Goal: Transaction & Acquisition: Purchase product/service

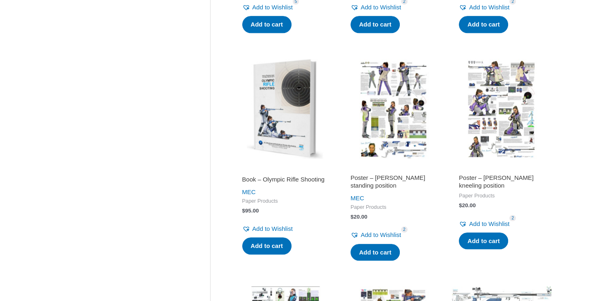
scroll to position [815, 0]
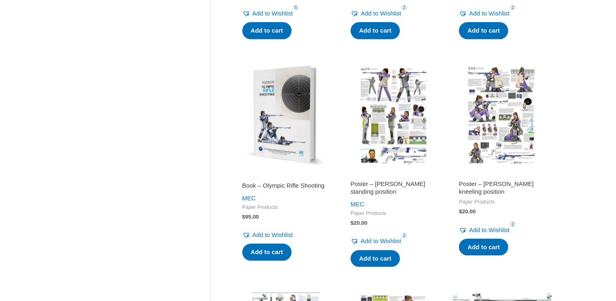
click at [293, 122] on img at bounding box center [285, 115] width 100 height 100
click at [272, 255] on link "Add to cart" at bounding box center [266, 251] width 49 height 17
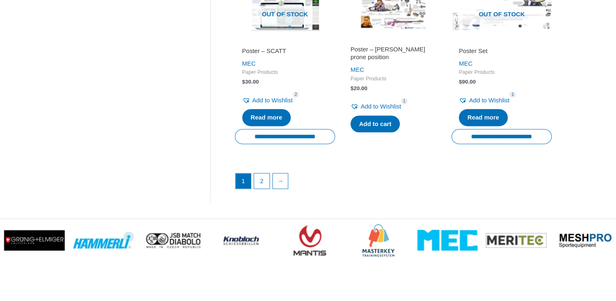
scroll to position [1181, 0]
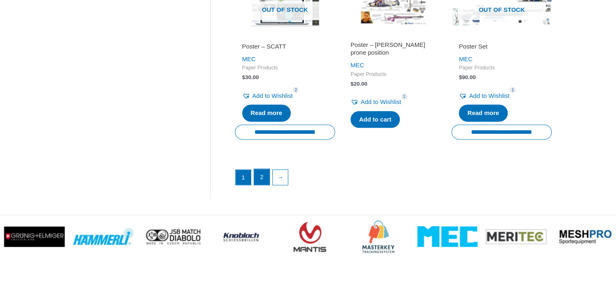
click at [260, 175] on link "2" at bounding box center [261, 177] width 15 height 16
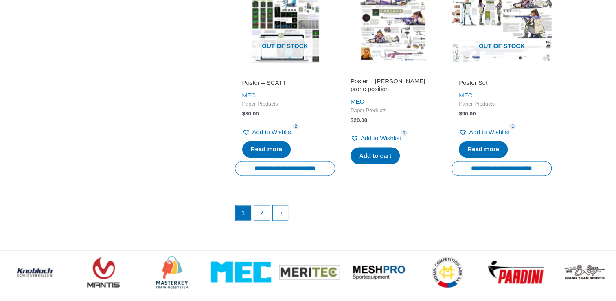
scroll to position [1222, 0]
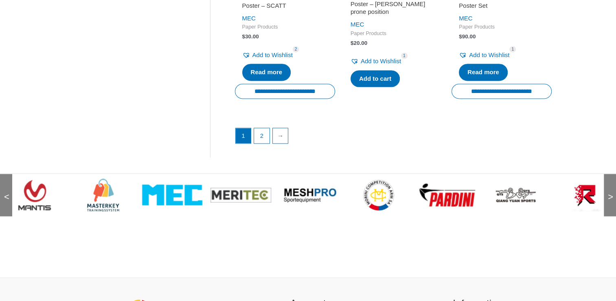
click at [445, 191] on img at bounding box center [447, 194] width 61 height 25
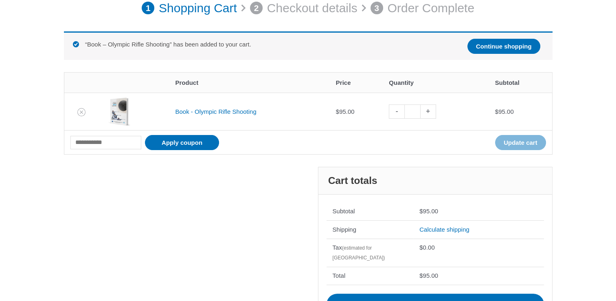
scroll to position [163, 0]
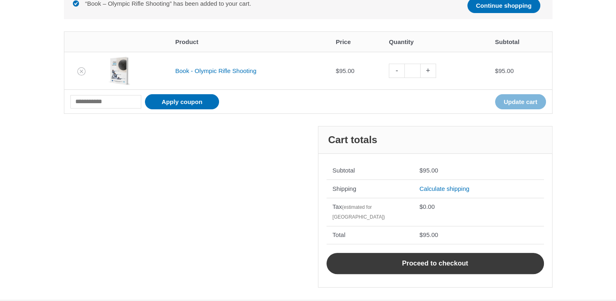
click at [414, 253] on link "Proceed to checkout" at bounding box center [436, 263] width 218 height 21
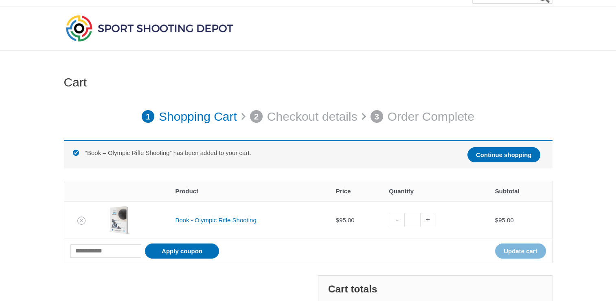
scroll to position [0, 0]
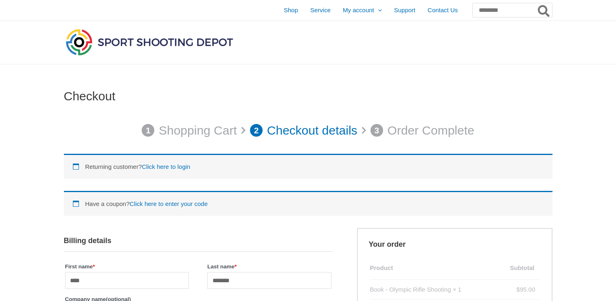
select select "****"
select select "**"
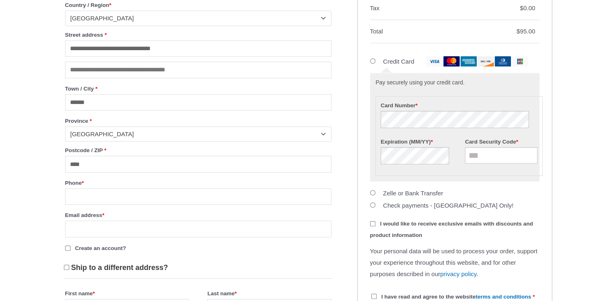
scroll to position [326, 0]
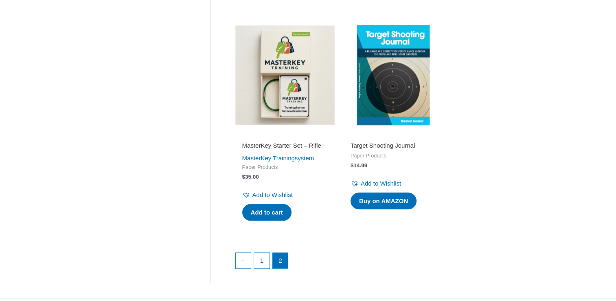
scroll to position [611, 0]
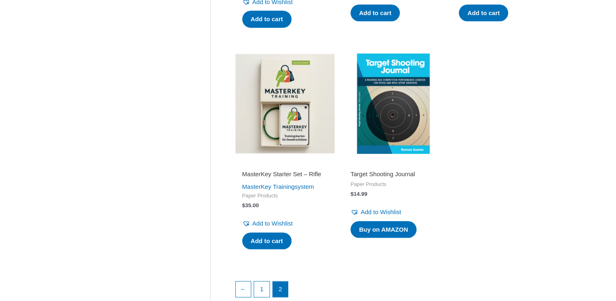
click at [282, 100] on img at bounding box center [285, 103] width 100 height 100
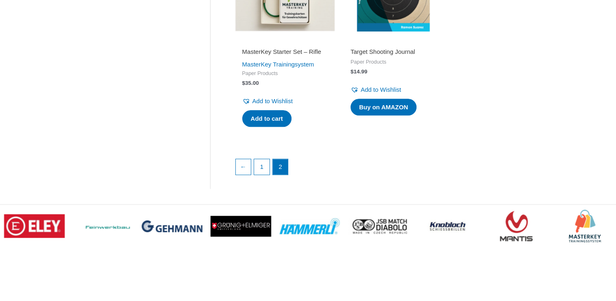
scroll to position [774, 0]
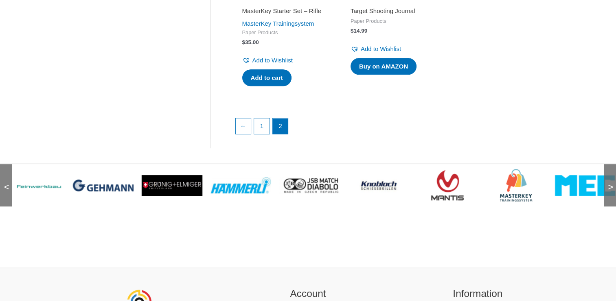
click at [609, 183] on span ">" at bounding box center [608, 179] width 8 height 8
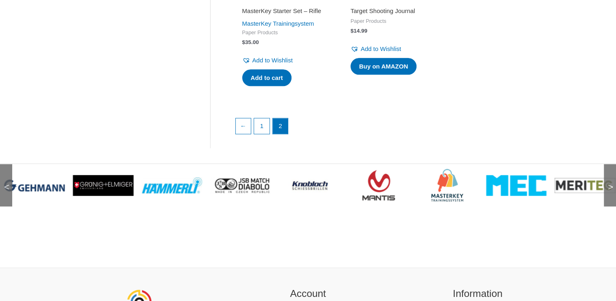
click at [609, 183] on span ">" at bounding box center [608, 179] width 8 height 8
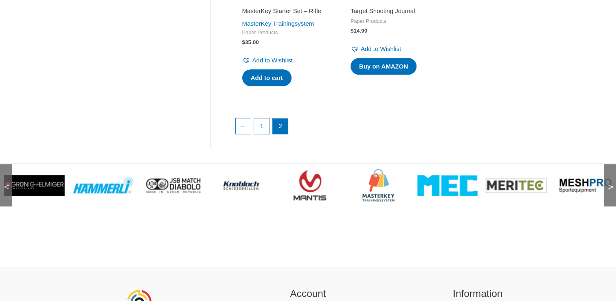
click at [609, 183] on span ">" at bounding box center [608, 179] width 8 height 8
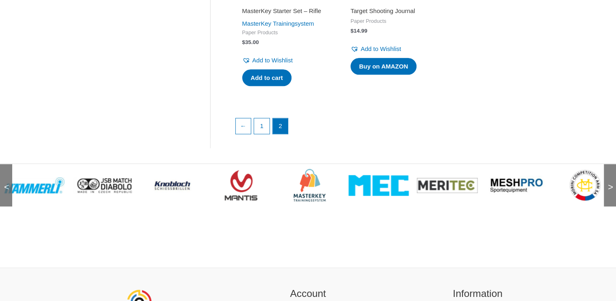
click at [606, 200] on div ">" at bounding box center [610, 185] width 12 height 42
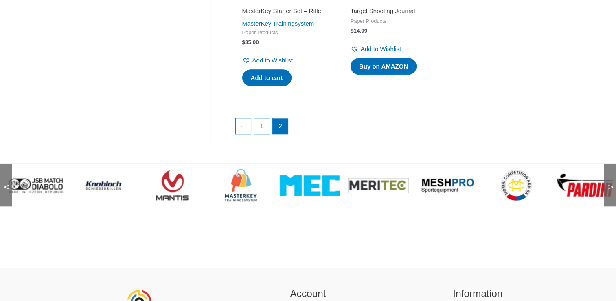
click at [606, 200] on div ">" at bounding box center [610, 185] width 12 height 42
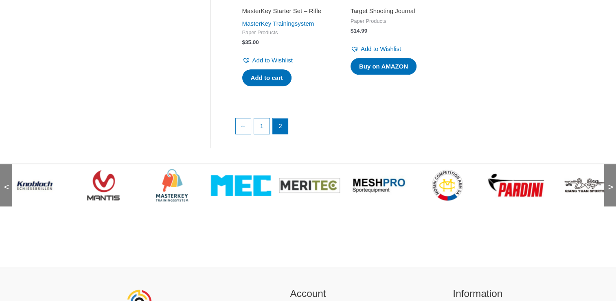
click at [608, 183] on span ">" at bounding box center [608, 179] width 8 height 8
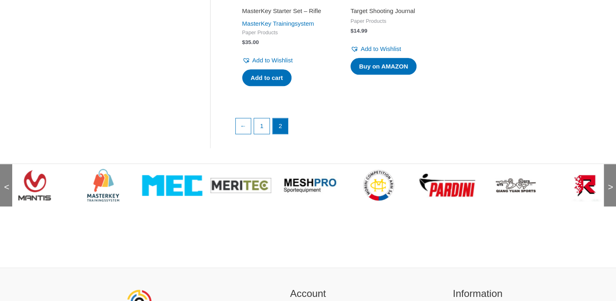
click at [608, 183] on span ">" at bounding box center [608, 179] width 8 height 8
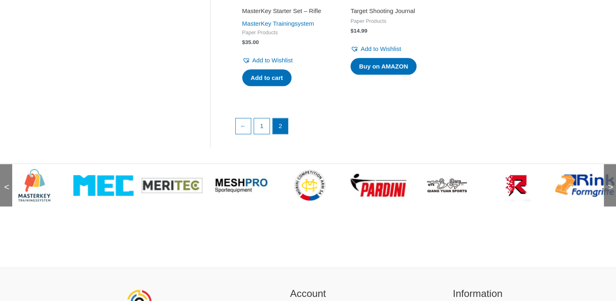
click at [608, 183] on span ">" at bounding box center [608, 179] width 8 height 8
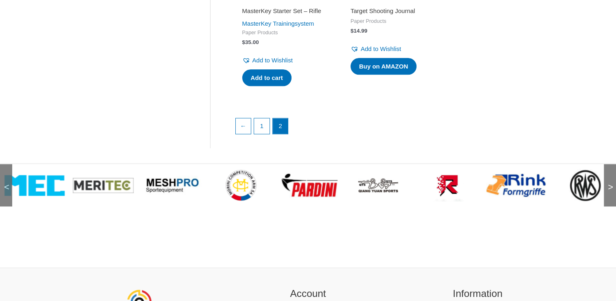
click at [608, 183] on span ">" at bounding box center [608, 179] width 8 height 8
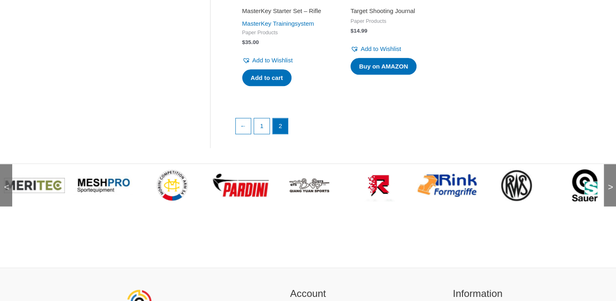
click at [608, 183] on span ">" at bounding box center [608, 179] width 8 height 8
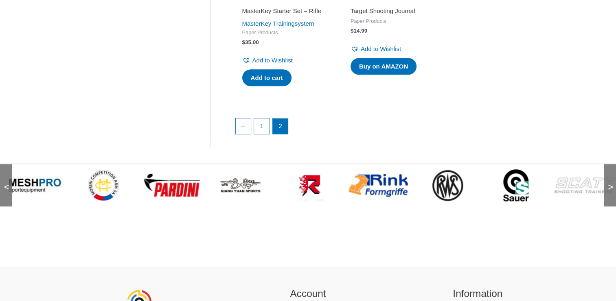
click at [608, 183] on span ">" at bounding box center [608, 179] width 8 height 8
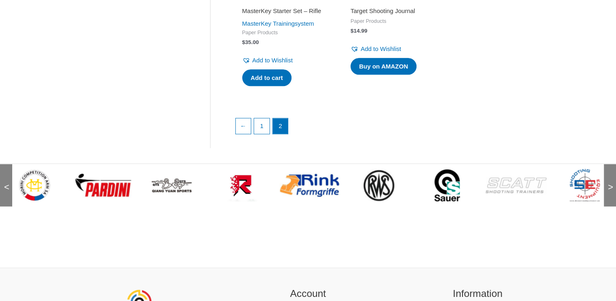
click at [608, 183] on span ">" at bounding box center [608, 179] width 8 height 8
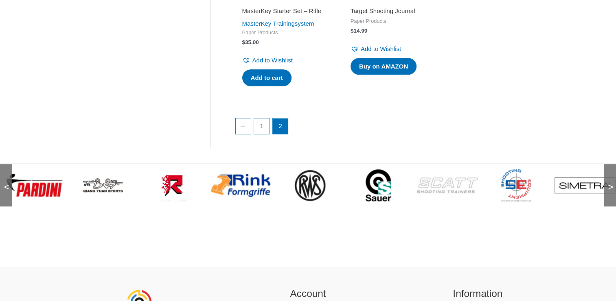
click at [608, 183] on span ">" at bounding box center [608, 179] width 8 height 8
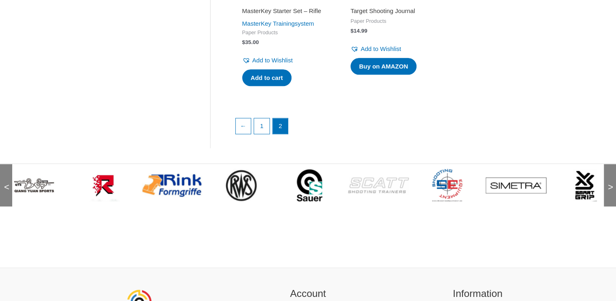
click at [606, 183] on span ">" at bounding box center [608, 179] width 8 height 8
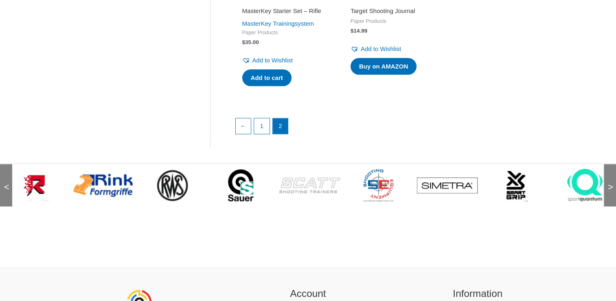
click at [606, 183] on span ">" at bounding box center [608, 179] width 8 height 8
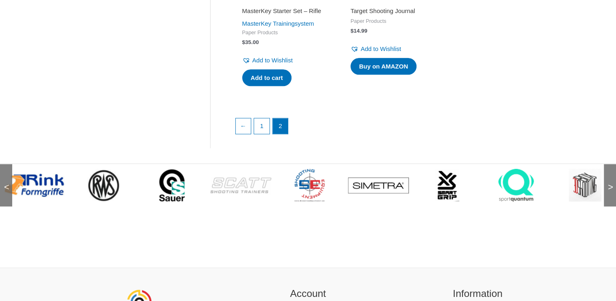
click at [609, 183] on span ">" at bounding box center [608, 179] width 8 height 8
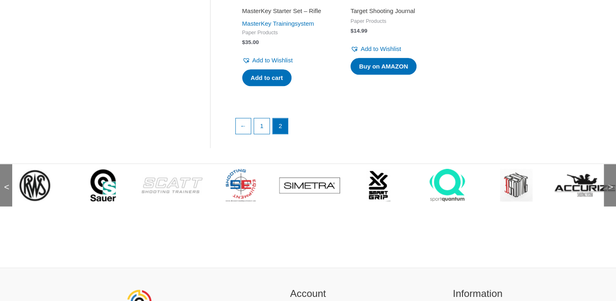
click at [609, 183] on span ">" at bounding box center [608, 179] width 8 height 8
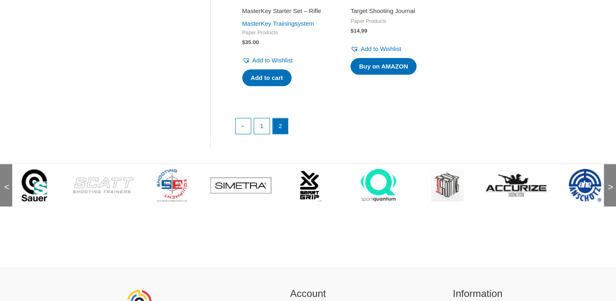
click at [609, 183] on span ">" at bounding box center [608, 179] width 8 height 8
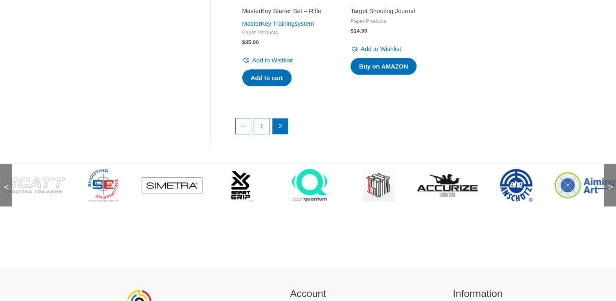
click at [609, 183] on span ">" at bounding box center [608, 179] width 8 height 8
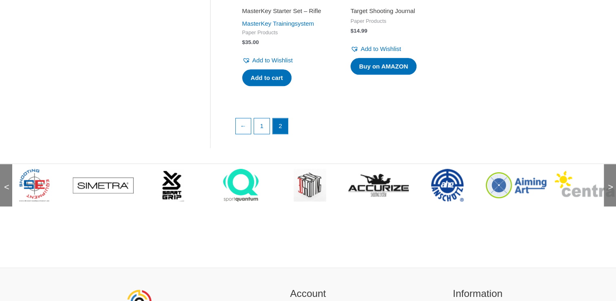
click at [609, 183] on span ">" at bounding box center [608, 179] width 8 height 8
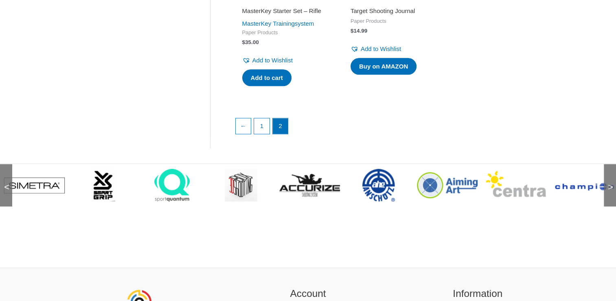
click at [609, 183] on span ">" at bounding box center [608, 179] width 8 height 8
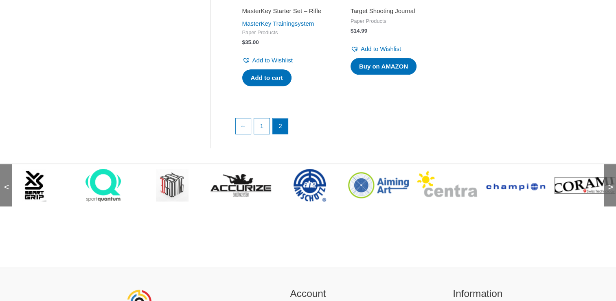
click at [607, 183] on span ">" at bounding box center [608, 179] width 8 height 8
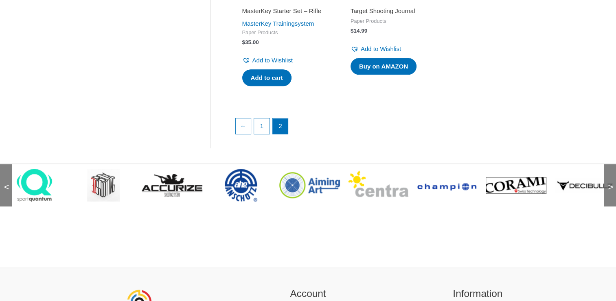
click at [607, 183] on span ">" at bounding box center [608, 179] width 8 height 8
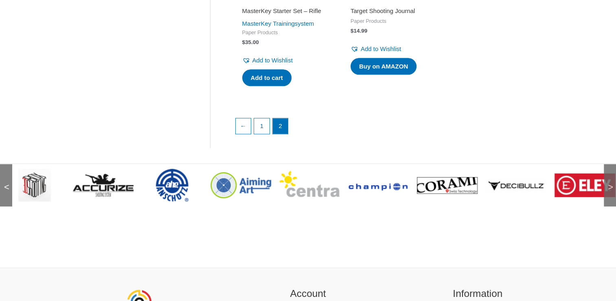
click at [607, 183] on span ">" at bounding box center [608, 179] width 8 height 8
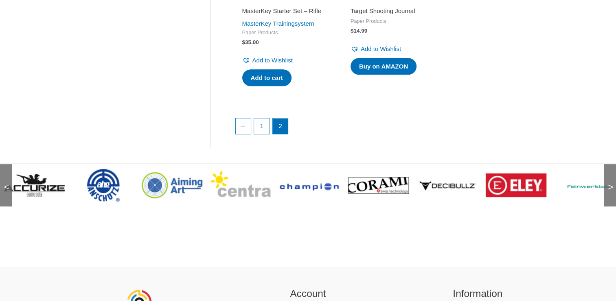
click at [607, 183] on span ">" at bounding box center [608, 179] width 8 height 8
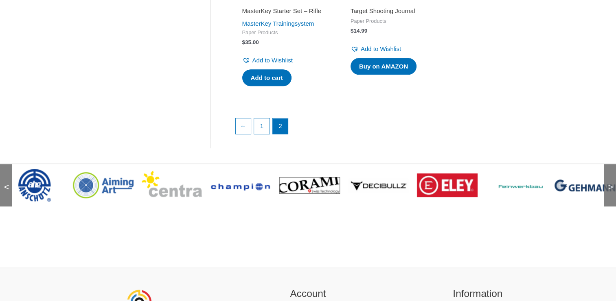
click at [607, 183] on span ">" at bounding box center [608, 179] width 8 height 8
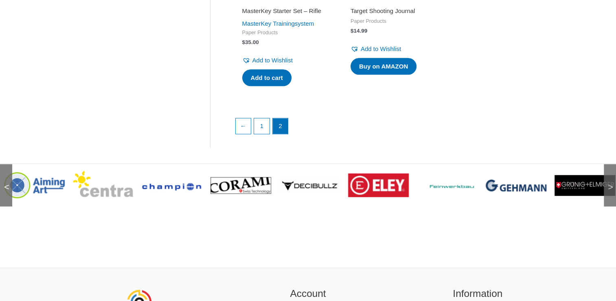
click at [607, 183] on span ">" at bounding box center [608, 179] width 8 height 8
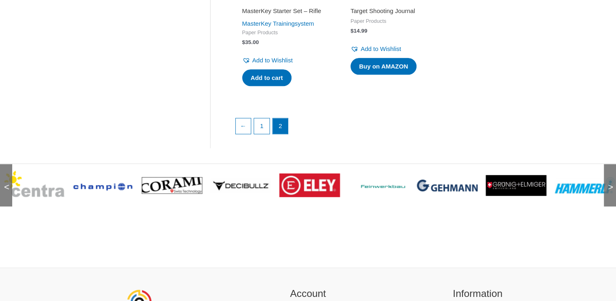
click at [607, 183] on span ">" at bounding box center [608, 179] width 8 height 8
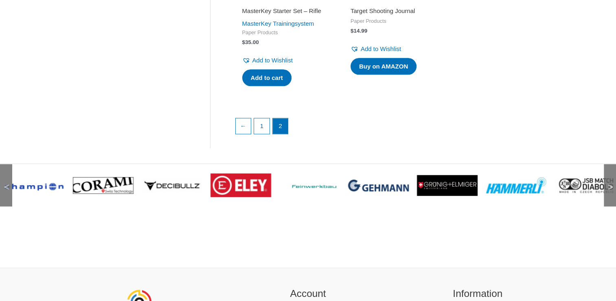
click at [607, 183] on span ">" at bounding box center [608, 179] width 8 height 8
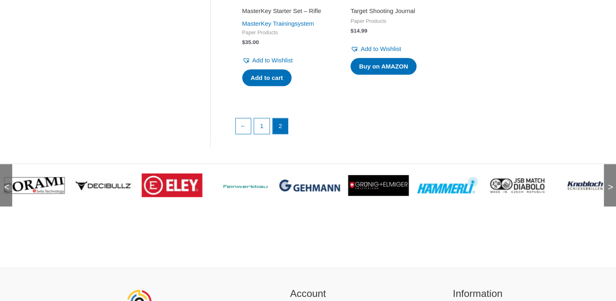
click at [607, 183] on span ">" at bounding box center [608, 179] width 8 height 8
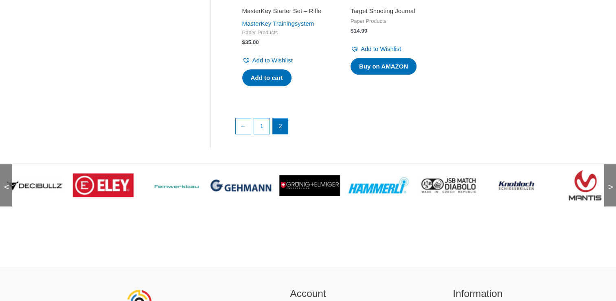
click at [607, 183] on span ">" at bounding box center [608, 179] width 8 height 8
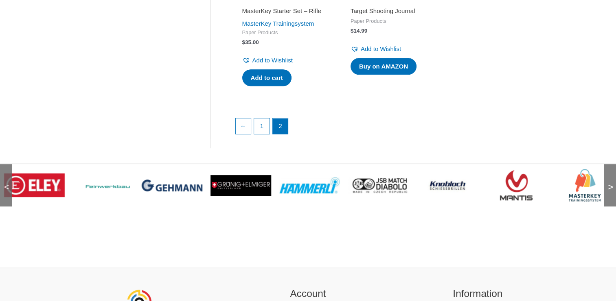
click at [607, 183] on span ">" at bounding box center [608, 179] width 8 height 8
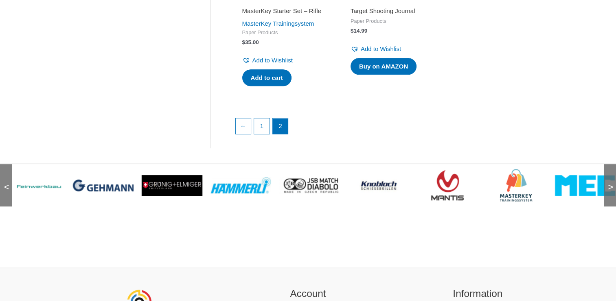
click at [607, 183] on span ">" at bounding box center [608, 179] width 8 height 8
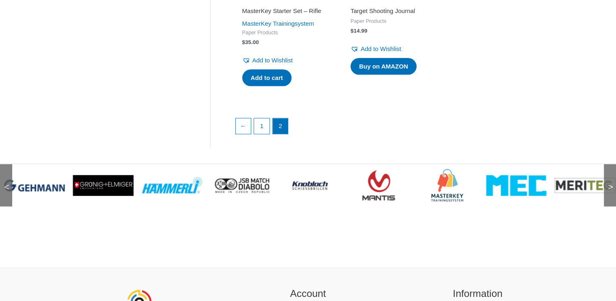
click at [607, 183] on span ">" at bounding box center [608, 179] width 8 height 8
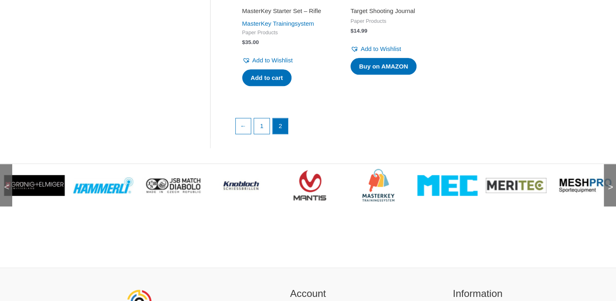
click at [611, 183] on span ">" at bounding box center [608, 179] width 8 height 8
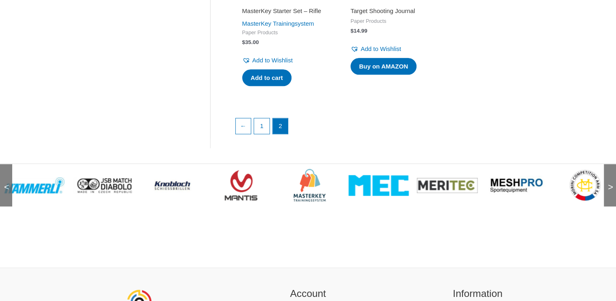
click at [611, 183] on span ">" at bounding box center [608, 179] width 8 height 8
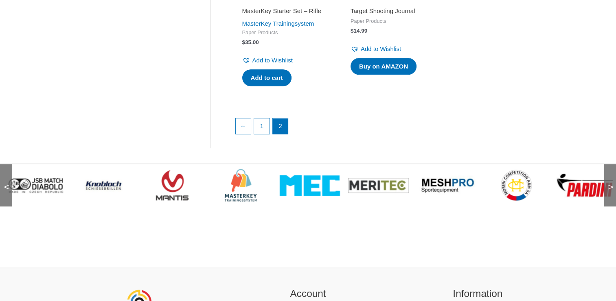
click at [609, 183] on span ">" at bounding box center [608, 179] width 8 height 8
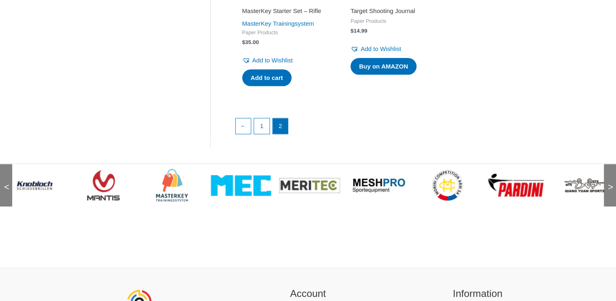
click at [606, 183] on span ">" at bounding box center [608, 179] width 8 height 8
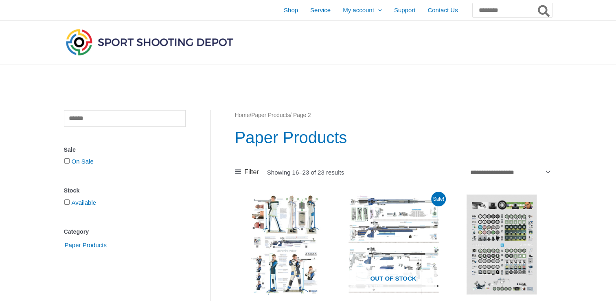
scroll to position [0, 0]
click at [486, 12] on input "Search for:" at bounding box center [512, 10] width 80 height 15
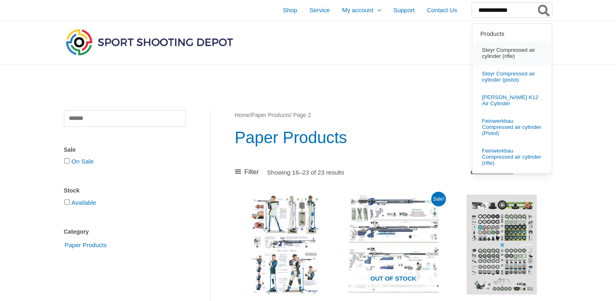
type input "**********"
click at [483, 49] on span "Steyr Compressed air cylinder (rifle)" at bounding box center [512, 53] width 59 height 12
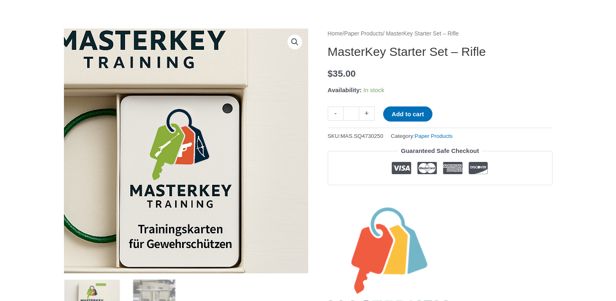
scroll to position [41, 0]
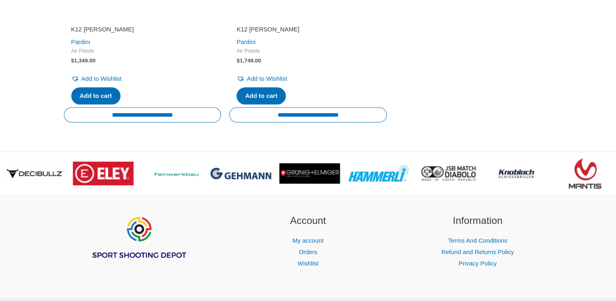
scroll to position [978, 0]
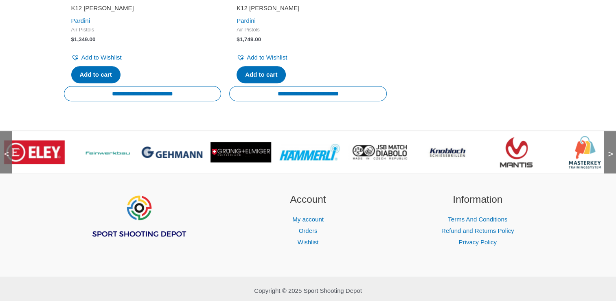
click at [184, 158] on img at bounding box center [172, 151] width 61 height 11
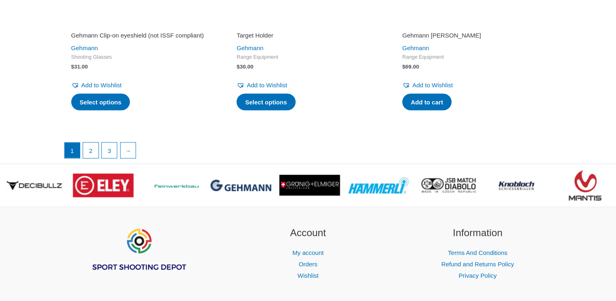
scroll to position [1751, 0]
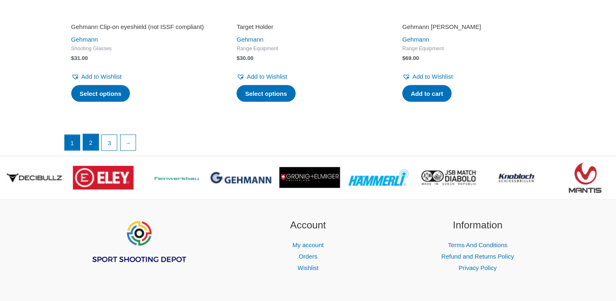
click at [92, 150] on link "2" at bounding box center [90, 142] width 15 height 16
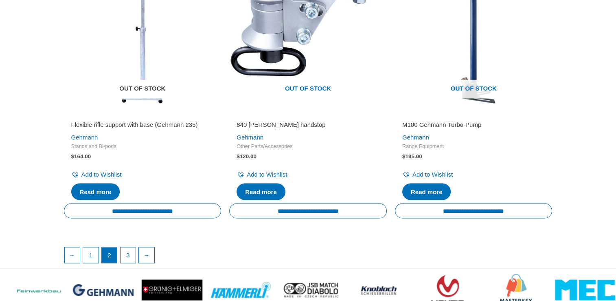
scroll to position [1507, 0]
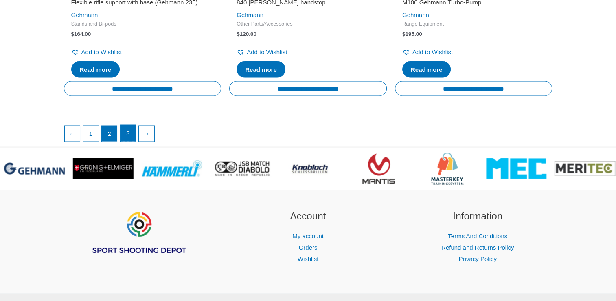
click at [126, 139] on link "3" at bounding box center [128, 133] width 15 height 16
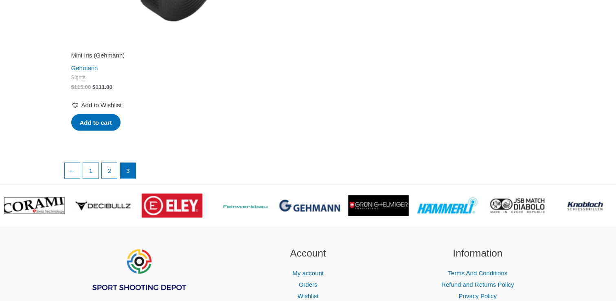
scroll to position [1507, 0]
